Goal: Information Seeking & Learning: Learn about a topic

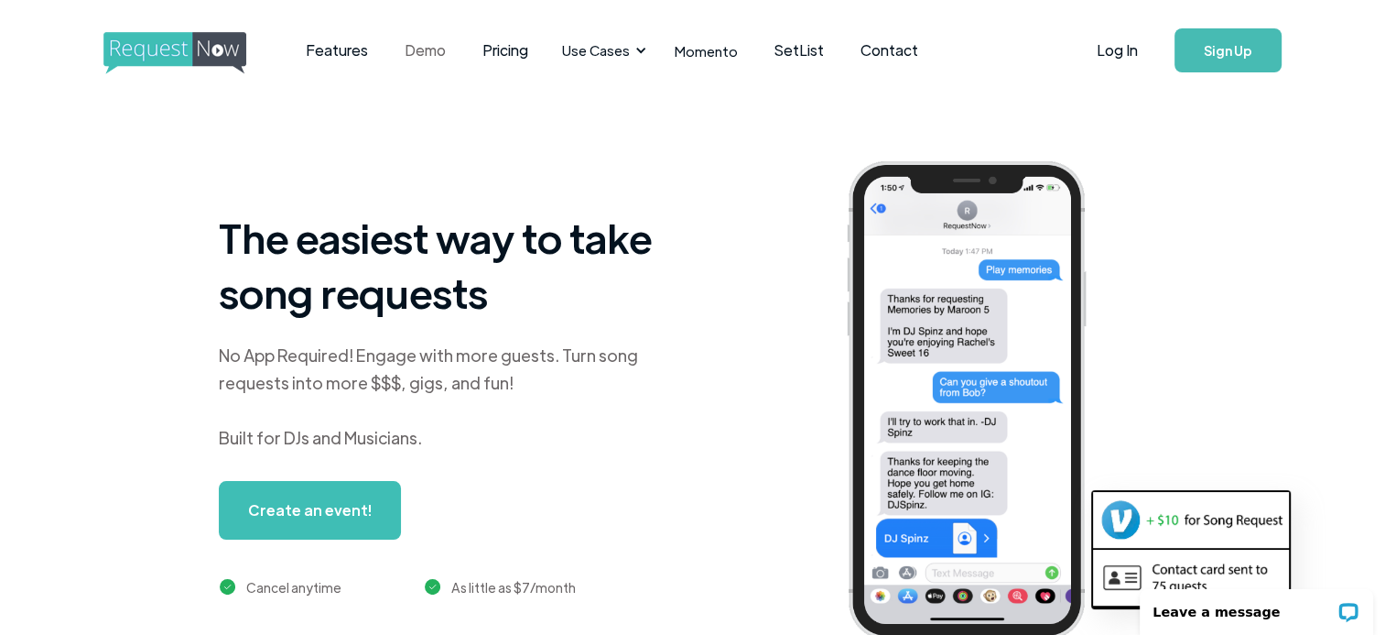
click at [428, 46] on link "Demo" at bounding box center [424, 50] width 78 height 57
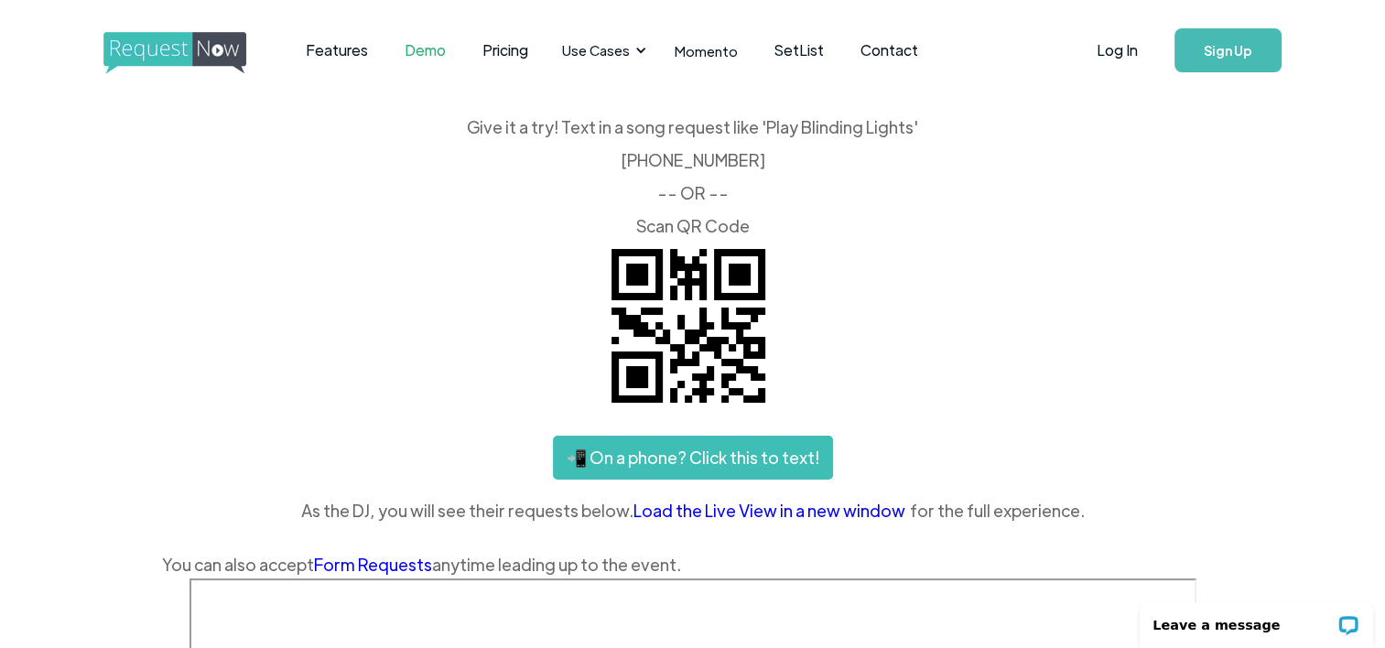
click at [194, 47] on img "home" at bounding box center [191, 53] width 177 height 42
